Goal: Navigation & Orientation: Find specific page/section

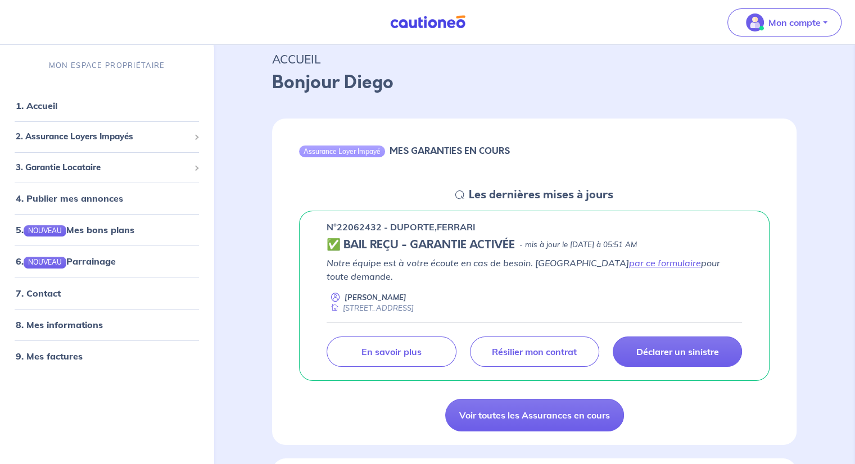
scroll to position [56, 0]
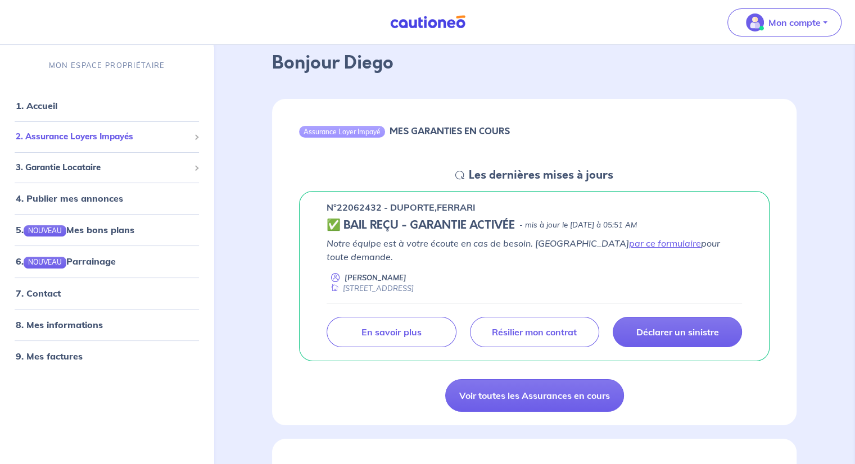
click at [131, 138] on span "2. Assurance Loyers Impayés" at bounding box center [103, 136] width 174 height 13
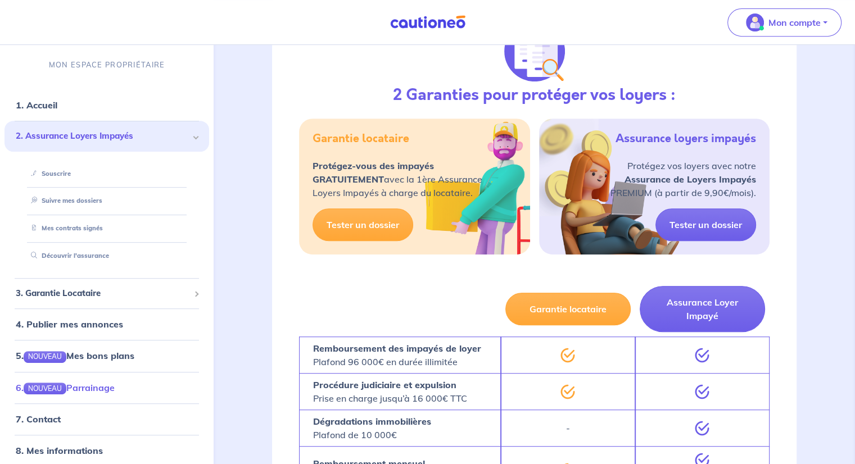
scroll to position [39, 0]
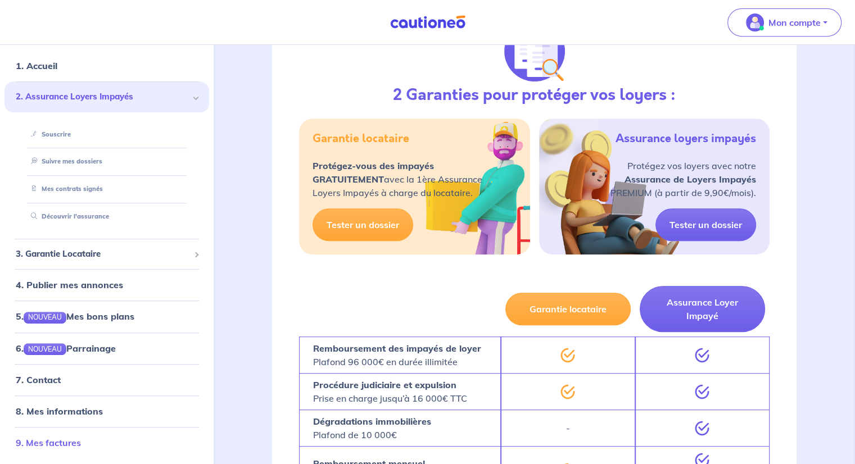
click at [53, 441] on link "9. Mes factures" at bounding box center [48, 442] width 65 height 11
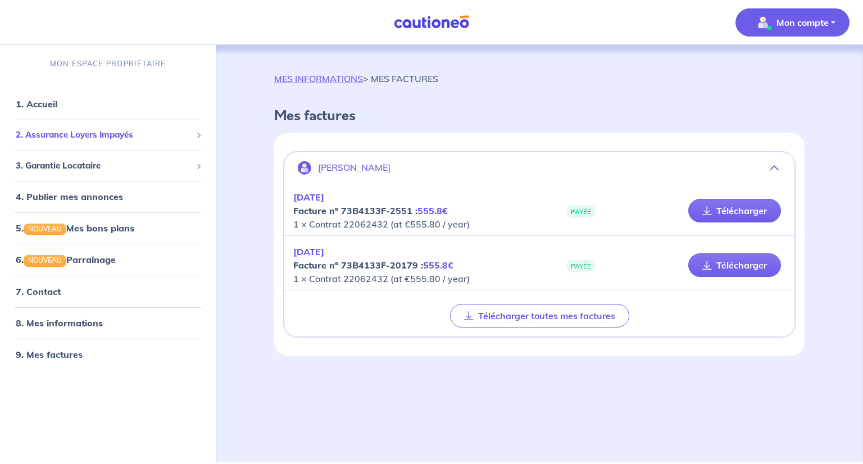
click at [104, 137] on span "2. Assurance Loyers Impayés" at bounding box center [104, 135] width 176 height 13
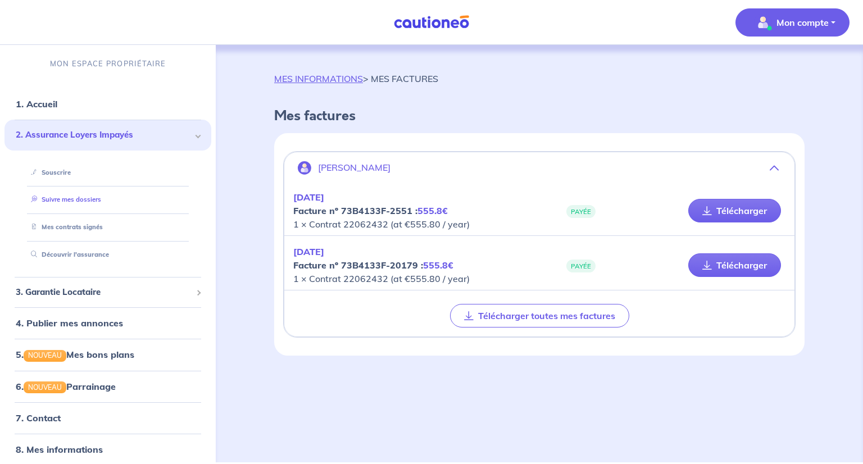
click at [55, 200] on link "Suivre mes dossiers" at bounding box center [63, 200] width 75 height 8
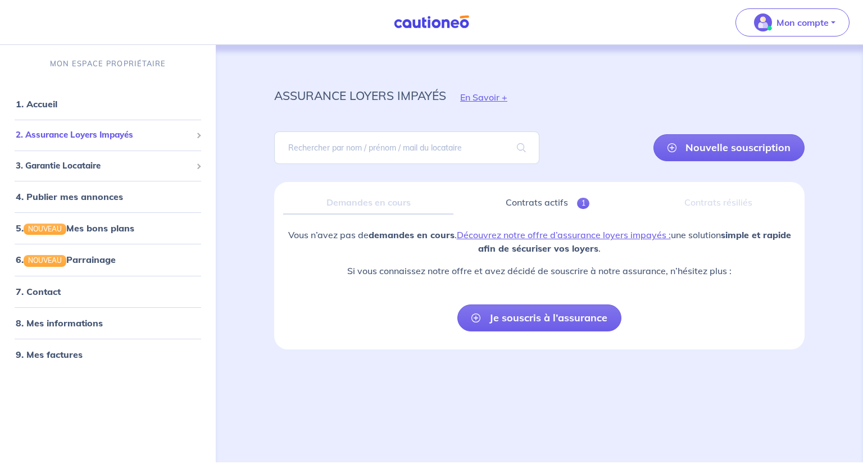
click at [90, 135] on span "2. Assurance Loyers Impayés" at bounding box center [104, 135] width 176 height 13
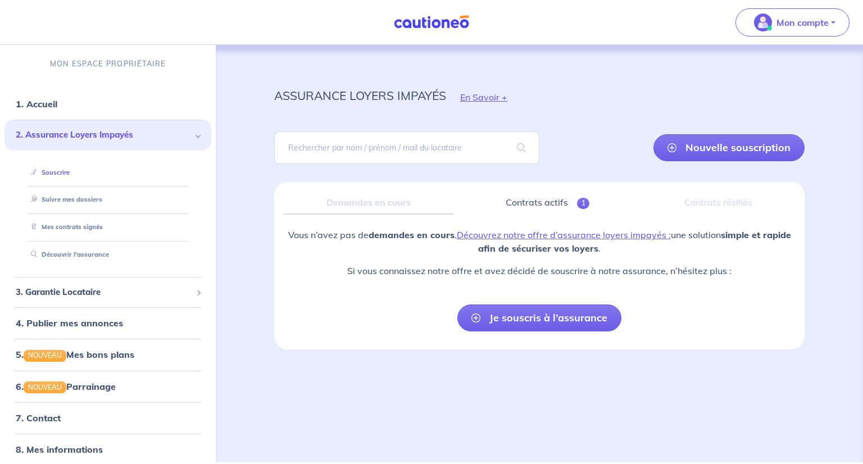
click at [61, 169] on link "Souscrire" at bounding box center [47, 173] width 43 height 8
click at [63, 225] on link "Mes contrats signés" at bounding box center [64, 227] width 76 height 8
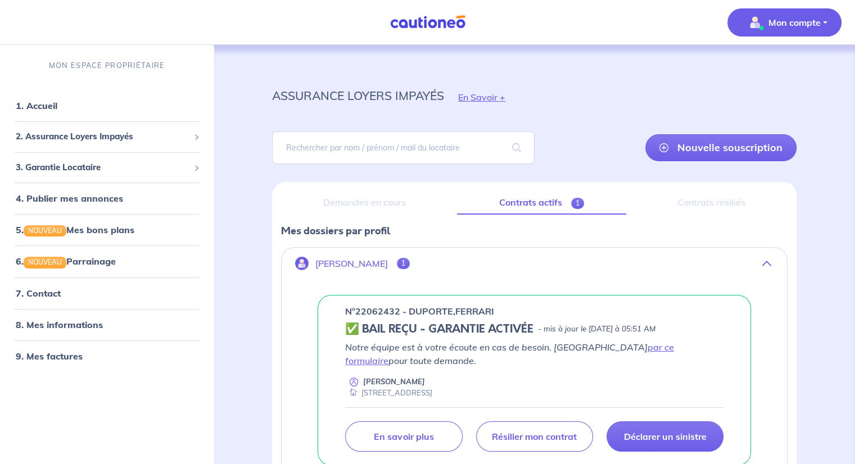
click at [775, 23] on p "Mon compte" at bounding box center [794, 22] width 52 height 13
click at [755, 72] on link "Mes informations" at bounding box center [773, 70] width 90 height 18
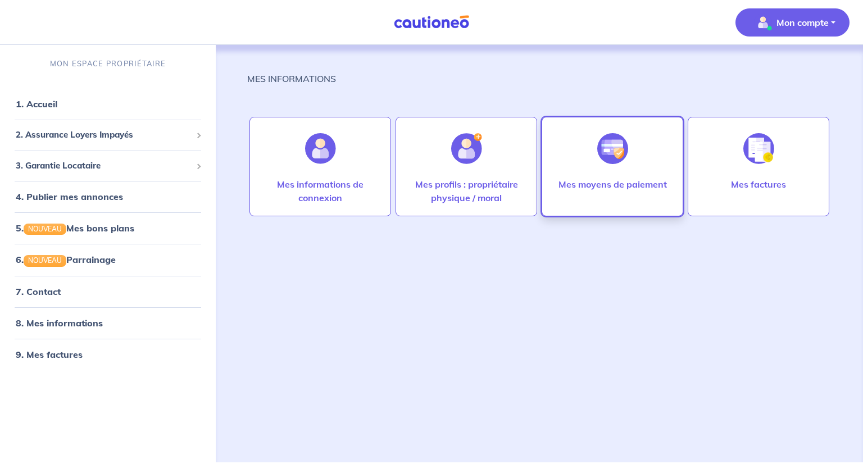
click at [598, 176] on div at bounding box center [612, 149] width 49 height 58
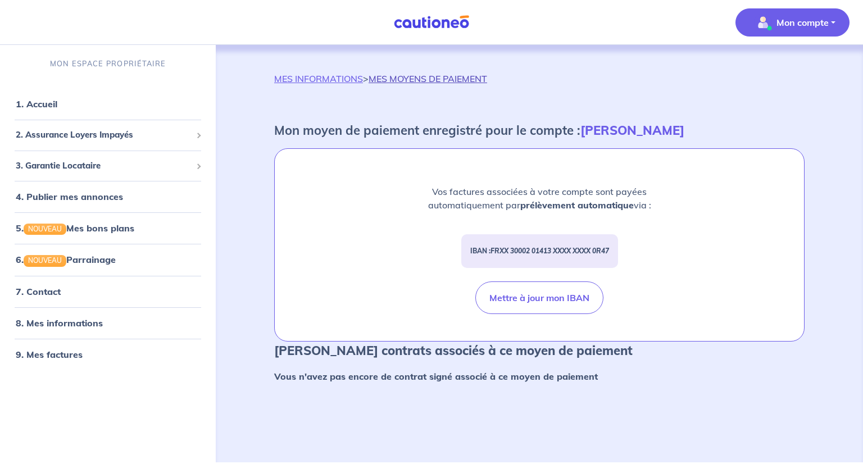
click at [477, 79] on link "MES MOYENS DE PAIEMENT" at bounding box center [428, 78] width 119 height 11
click at [321, 80] on link "MES INFORMATIONS" at bounding box center [318, 78] width 89 height 11
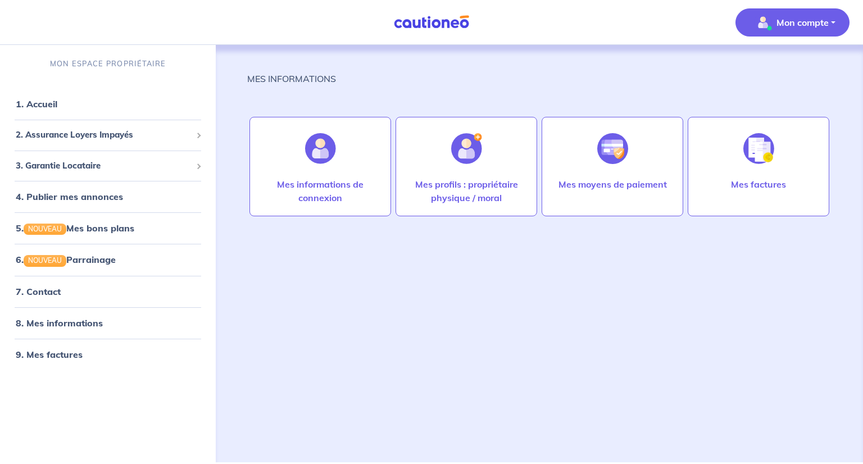
click at [816, 29] on p "Mon compte" at bounding box center [803, 22] width 52 height 13
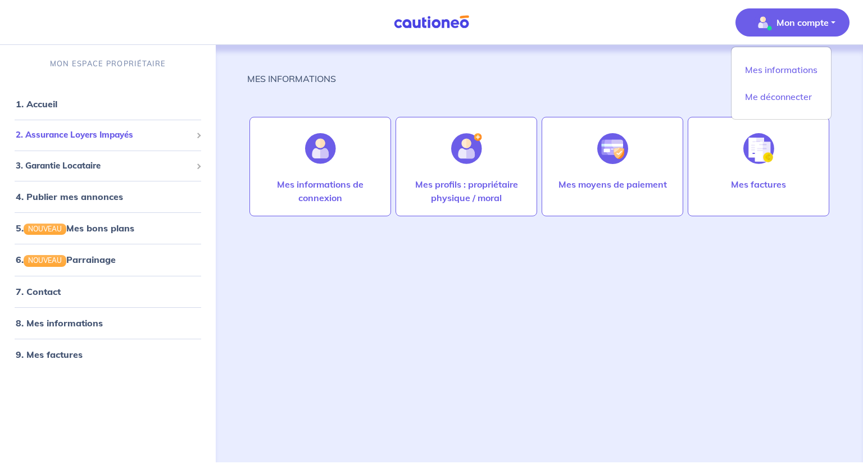
click at [146, 134] on span "2. Assurance Loyers Impayés" at bounding box center [104, 135] width 176 height 13
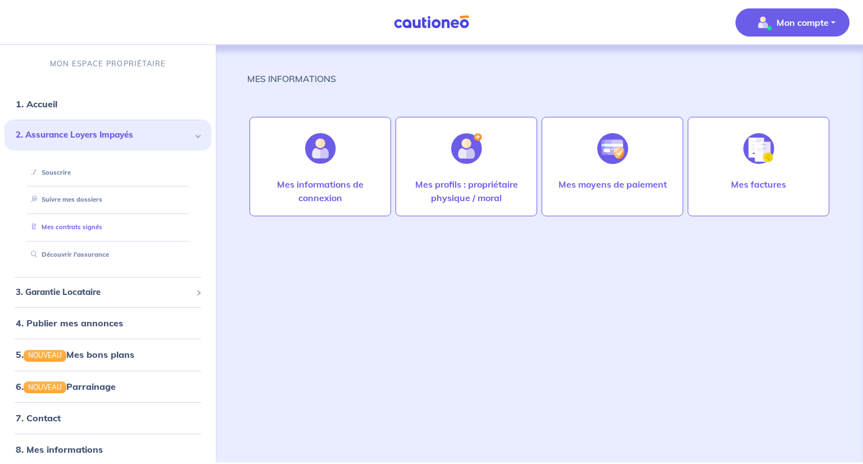
click at [102, 230] on link "Mes contrats signés" at bounding box center [64, 227] width 76 height 8
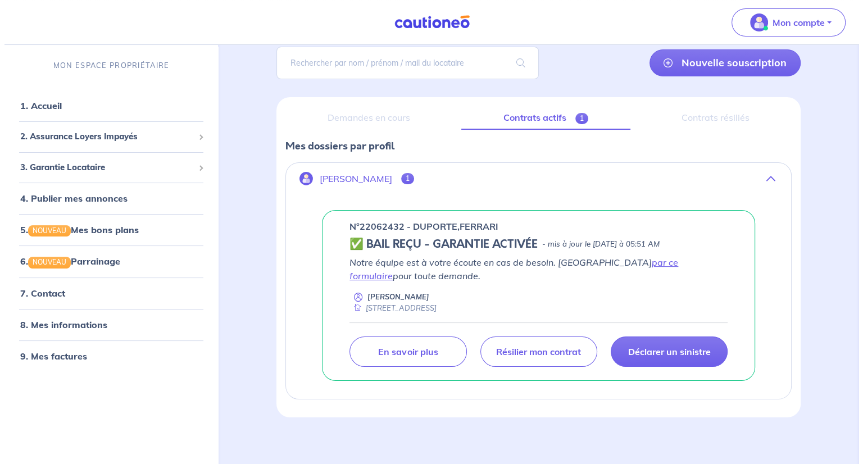
scroll to position [90, 0]
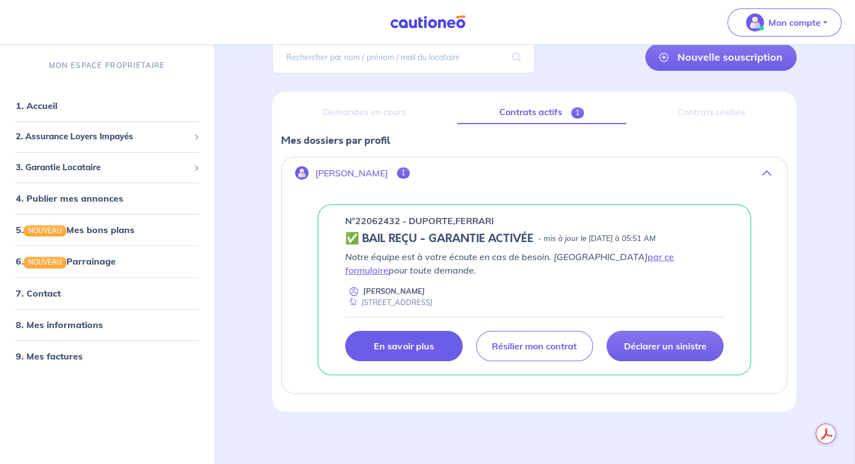
click at [428, 347] on p "En savoir plus" at bounding box center [404, 345] width 60 height 11
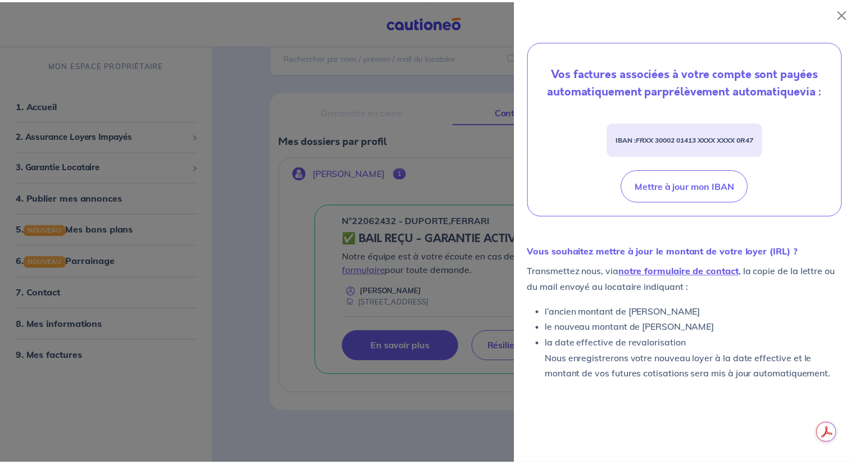
scroll to position [385, 0]
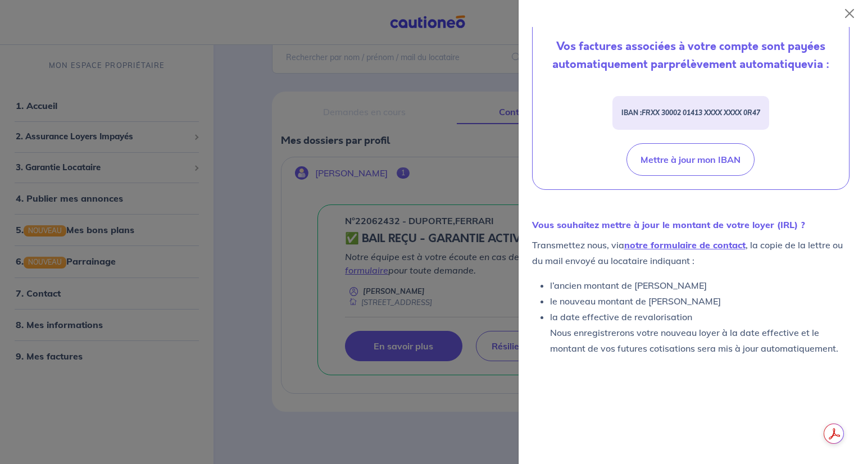
click at [360, 181] on div at bounding box center [431, 232] width 863 height 464
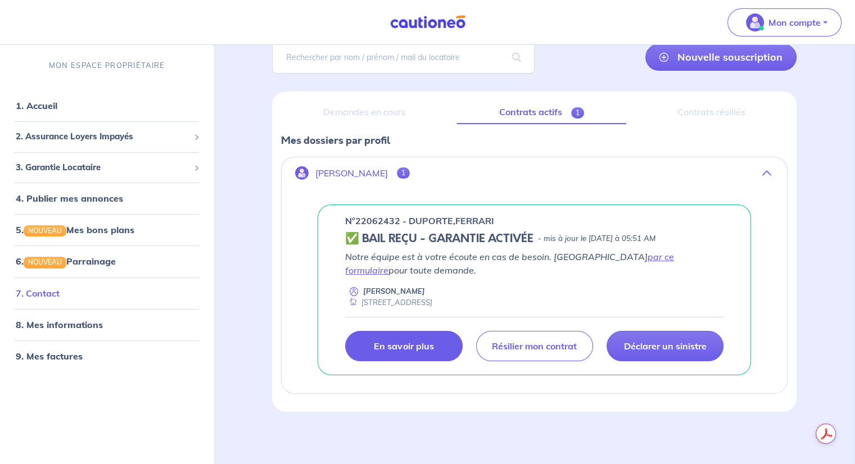
click at [51, 291] on link "7. Contact" at bounding box center [38, 292] width 44 height 11
click at [48, 324] on link "8. Mes informations" at bounding box center [58, 324] width 84 height 11
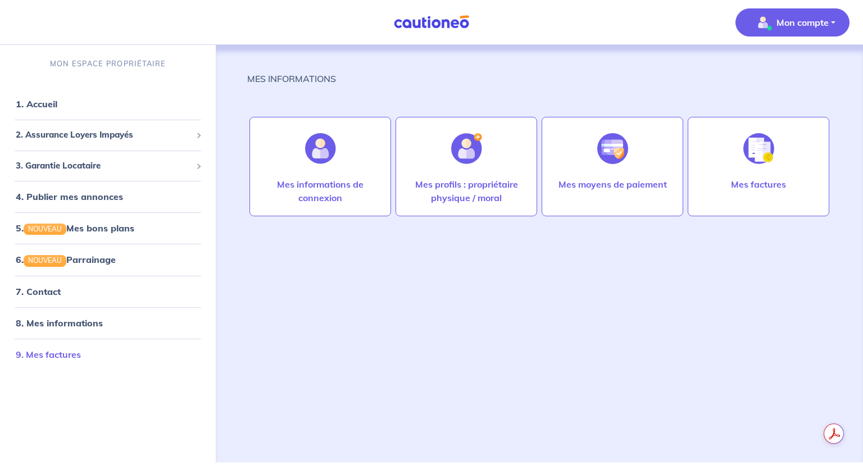
click at [33, 355] on link "9. Mes factures" at bounding box center [48, 354] width 65 height 11
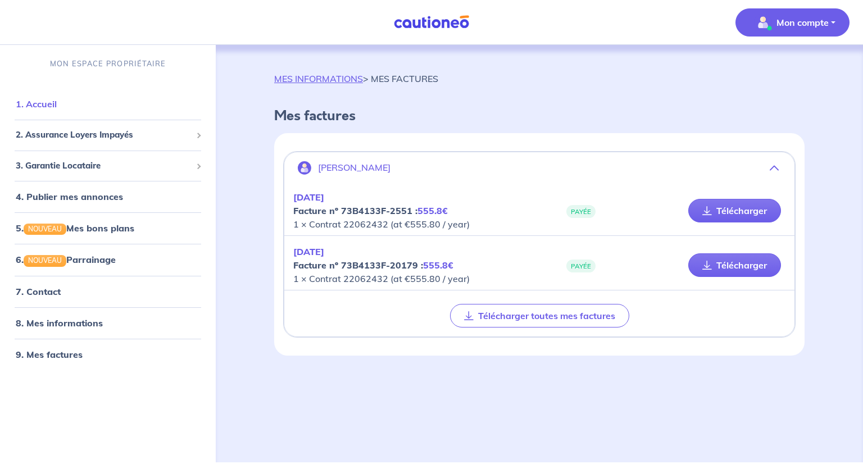
click at [57, 104] on link "1. Accueil" at bounding box center [36, 103] width 41 height 11
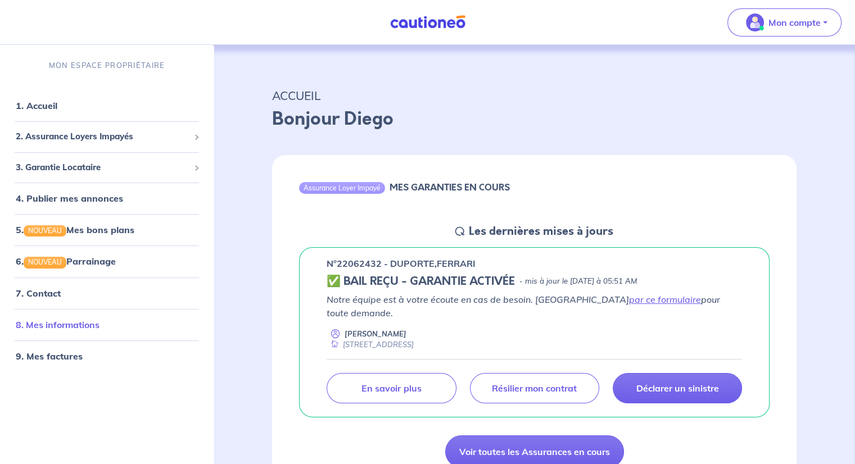
click at [75, 326] on link "8. Mes informations" at bounding box center [58, 324] width 84 height 11
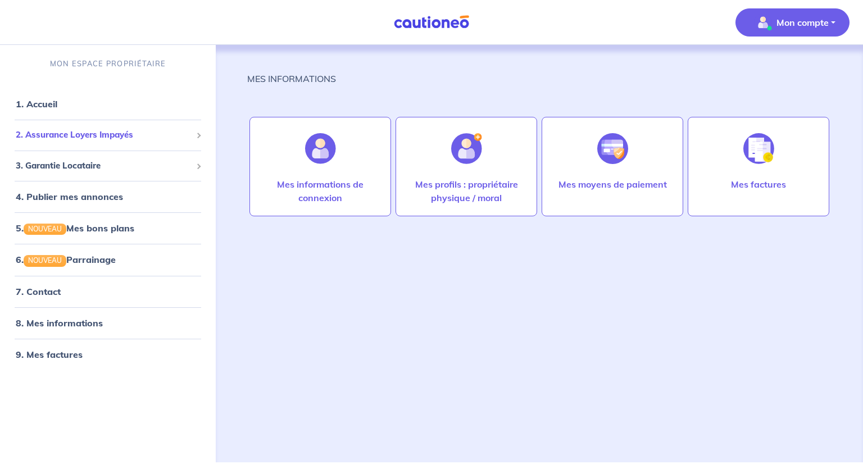
click at [133, 141] on span "2. Assurance Loyers Impayés" at bounding box center [104, 135] width 176 height 13
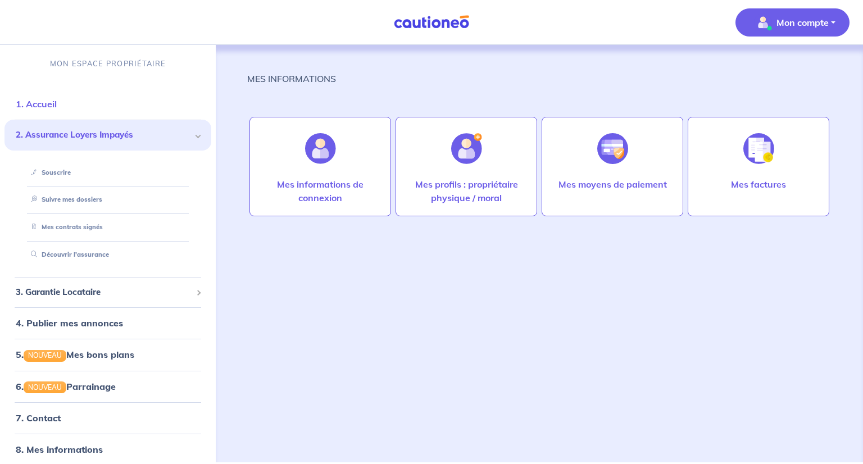
click at [57, 106] on link "1. Accueil" at bounding box center [36, 103] width 41 height 11
